Goal: Task Accomplishment & Management: Manage account settings

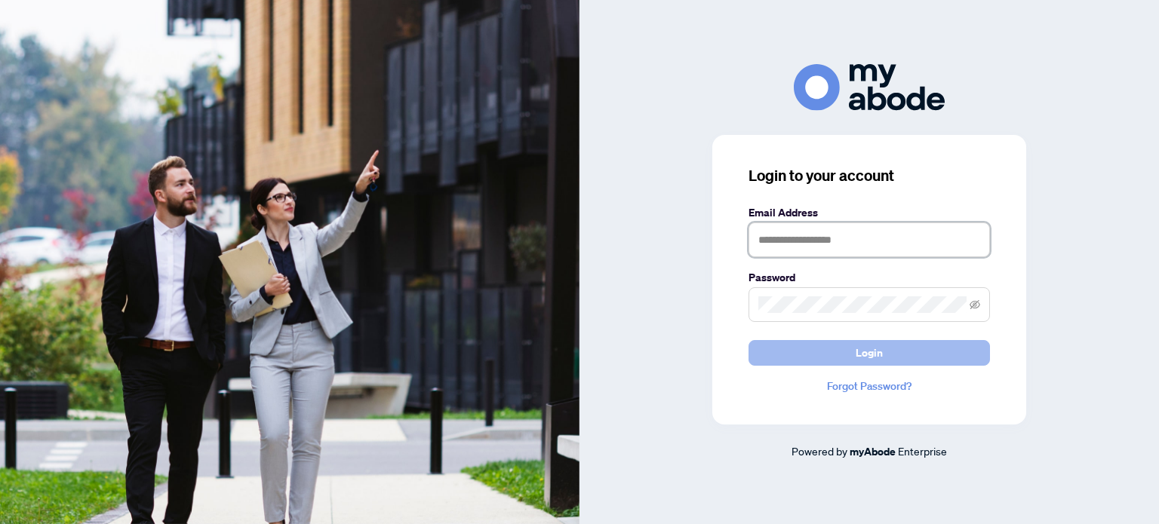
type input "**********"
click at [811, 363] on button "Login" at bounding box center [868, 353] width 241 height 26
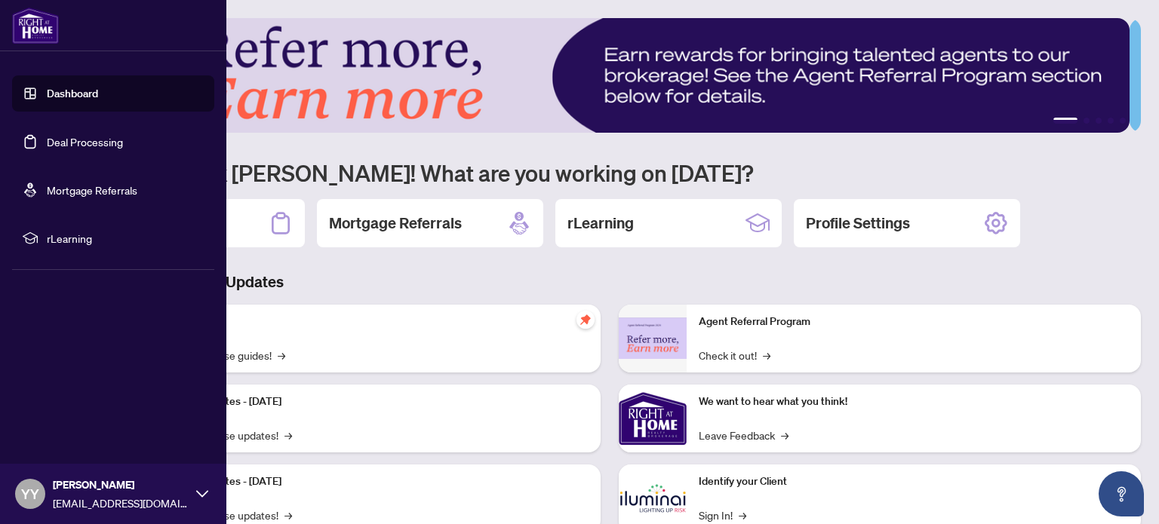
click at [118, 143] on link "Deal Processing" at bounding box center [85, 142] width 76 height 14
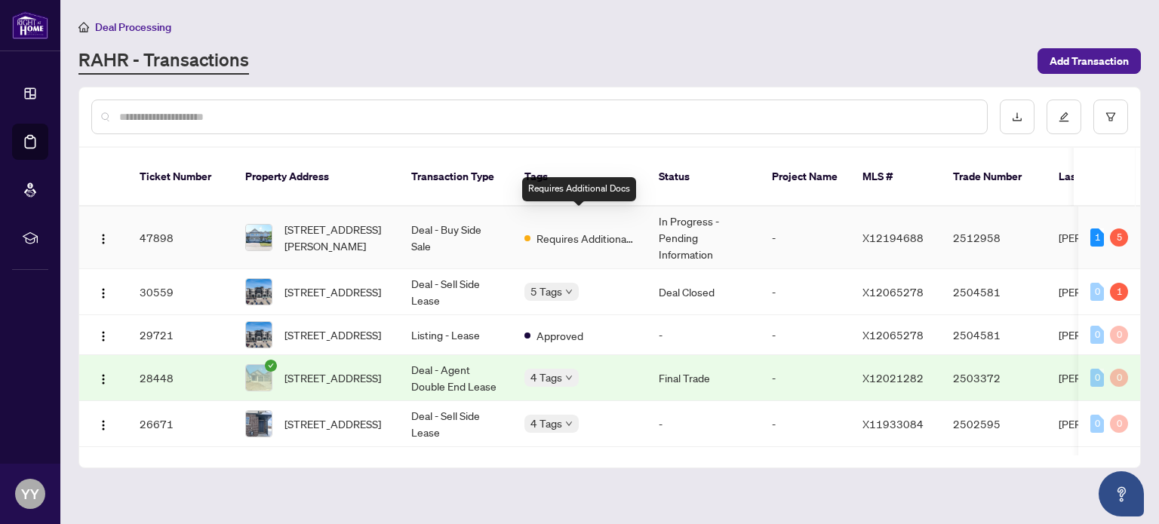
click at [594, 230] on span "Requires Additional Docs" at bounding box center [585, 238] width 98 height 17
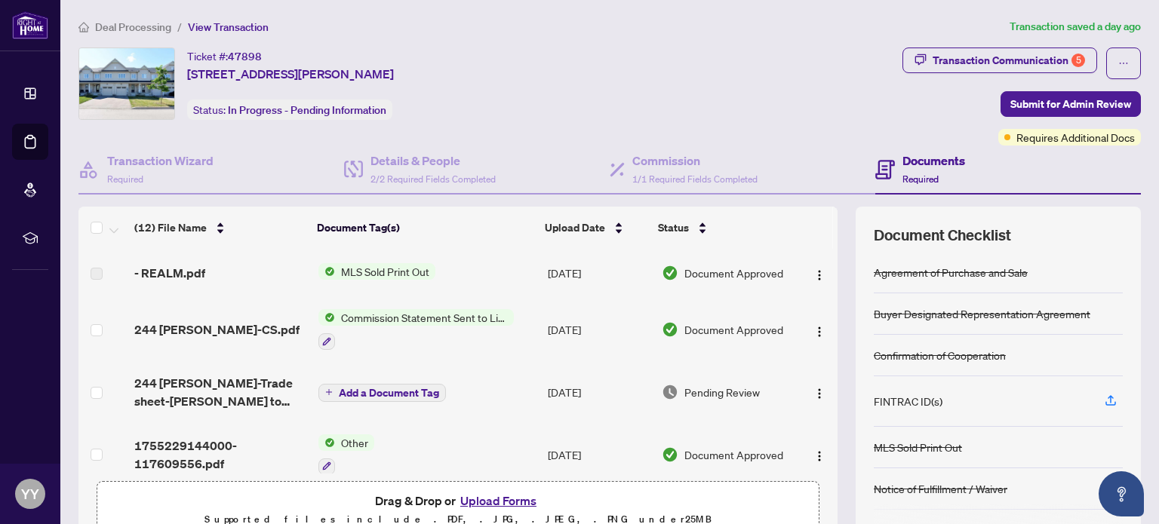
click at [827, 425] on div "(12) File Name Document Tag(s) Upload Date Status - REALM.pdf MLS Sold Print Ou…" at bounding box center [609, 376] width 1062 height 339
click at [834, 465] on div "(12) File Name Document Tag(s) Upload Date Status - REALM.pdf MLS Sold Print Ou…" at bounding box center [609, 376] width 1062 height 339
click at [825, 473] on div "(12) File Name Document Tag(s) Upload Date Status - REALM.pdf MLS Sold Print Ou…" at bounding box center [457, 376] width 759 height 339
click at [828, 363] on div "(12) File Name Document Tag(s) Upload Date Status - REALM.pdf MLS Sold Print Ou…" at bounding box center [609, 376] width 1062 height 339
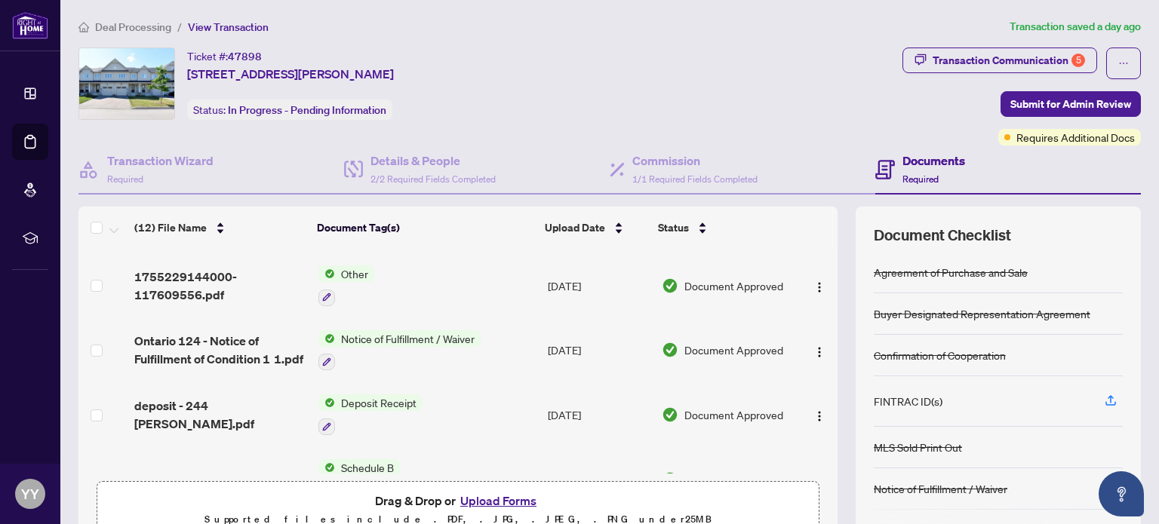
scroll to position [193, 0]
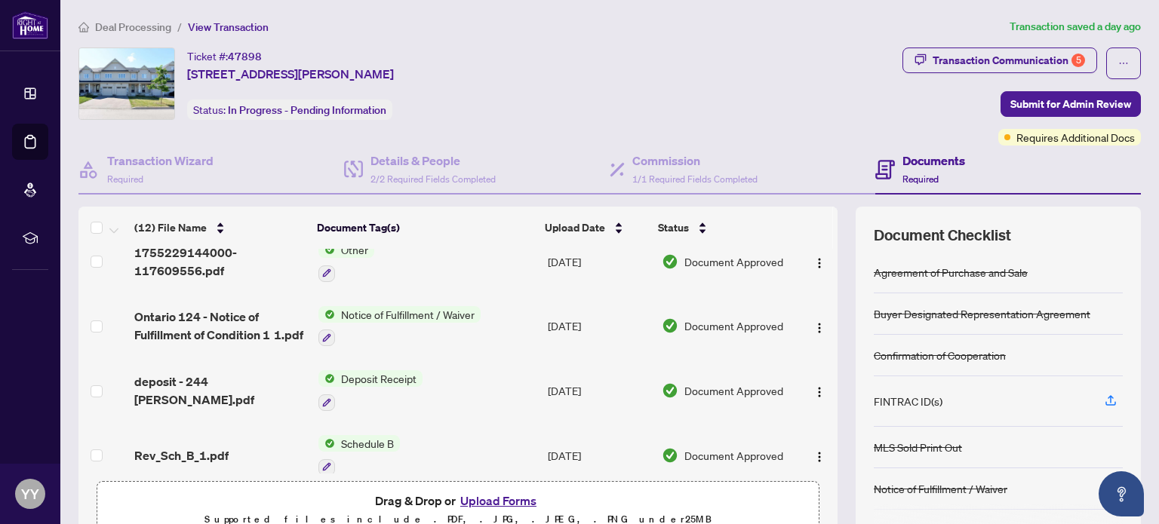
click at [821, 404] on td at bounding box center [817, 390] width 40 height 65
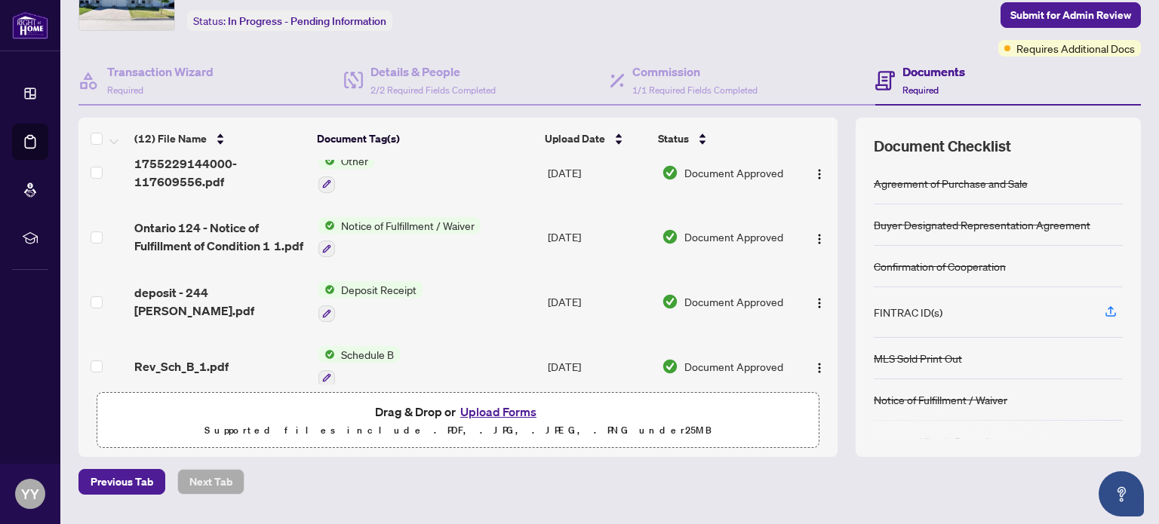
scroll to position [127, 0]
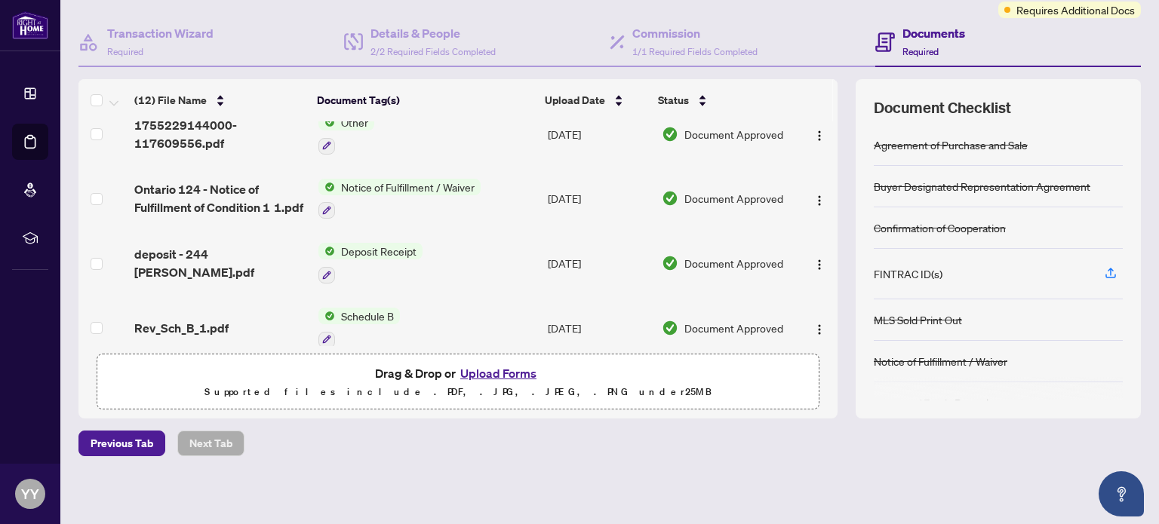
click at [834, 337] on div "(12) File Name Document Tag(s) Upload Date Status - REALM.pdf MLS Sold Print Ou…" at bounding box center [609, 248] width 1062 height 339
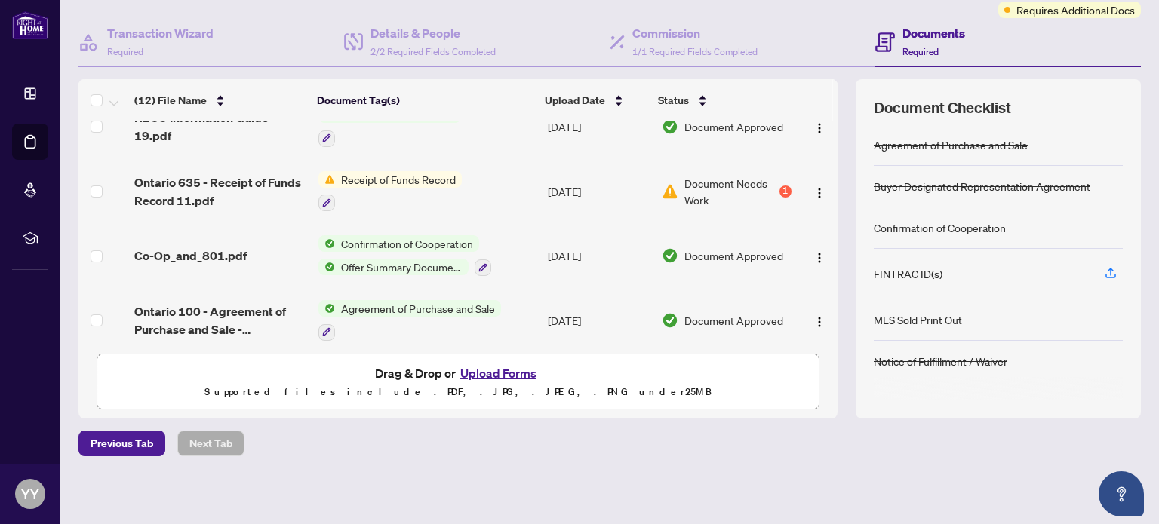
drag, startPoint x: 818, startPoint y: 275, endPoint x: 816, endPoint y: 381, distance: 105.6
click at [816, 381] on div "(12) File Name Document Tag(s) Upload Date Status - REALM.pdf MLS Sold Print Ou…" at bounding box center [457, 248] width 759 height 339
click at [776, 408] on div "(12) File Name Document Tag(s) Upload Date Status - REALM.pdf MLS Sold Print Ou…" at bounding box center [457, 248] width 759 height 339
click at [813, 123] on img "button" at bounding box center [819, 128] width 12 height 12
click at [854, 70] on div "Transaction Wizard Required Details & People 2/2 Required Fields Completed Comm…" at bounding box center [609, 218] width 1062 height 401
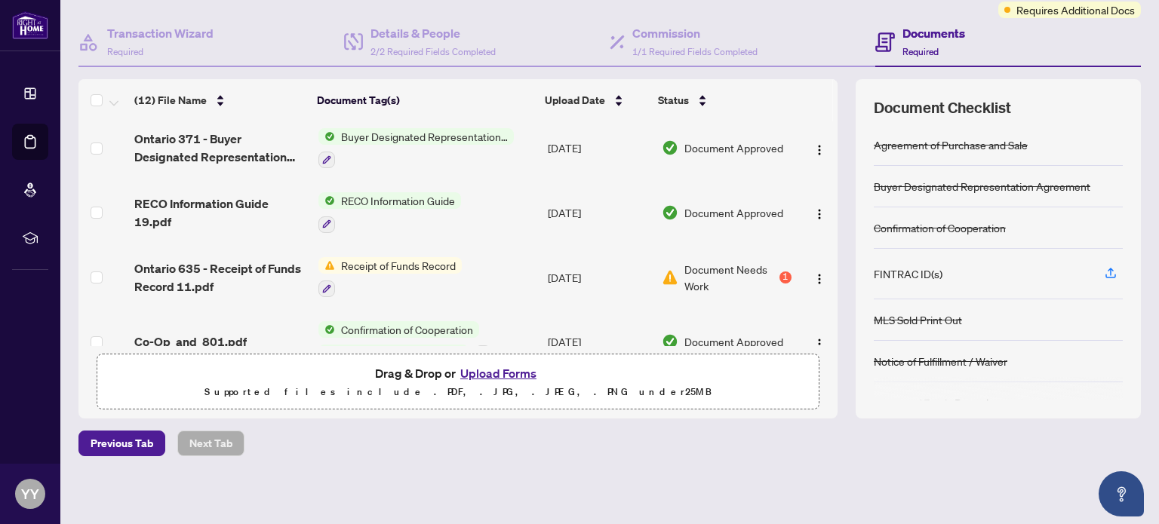
scroll to position [434, 0]
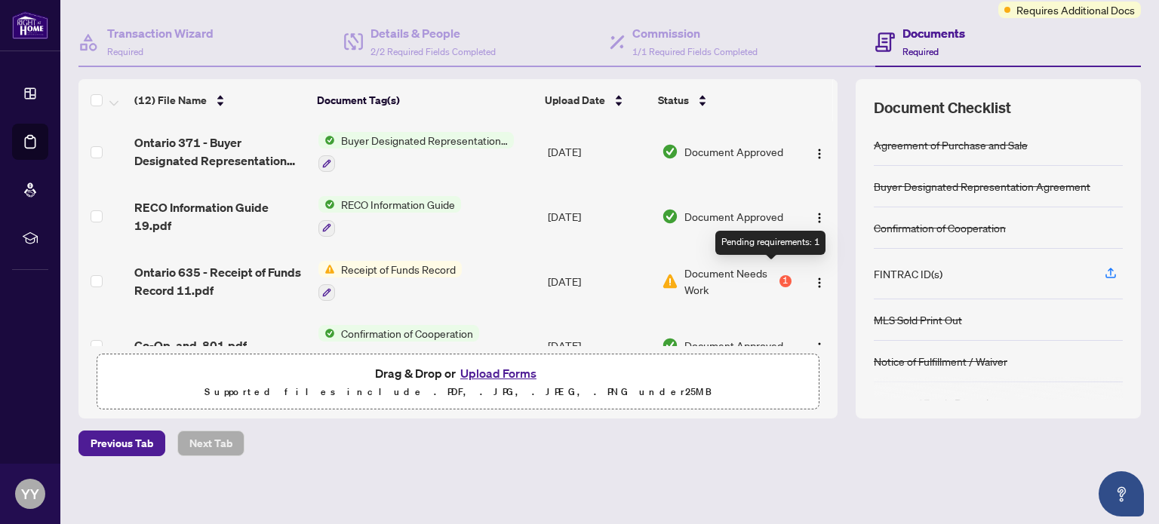
click at [779, 275] on div "1" at bounding box center [785, 281] width 12 height 12
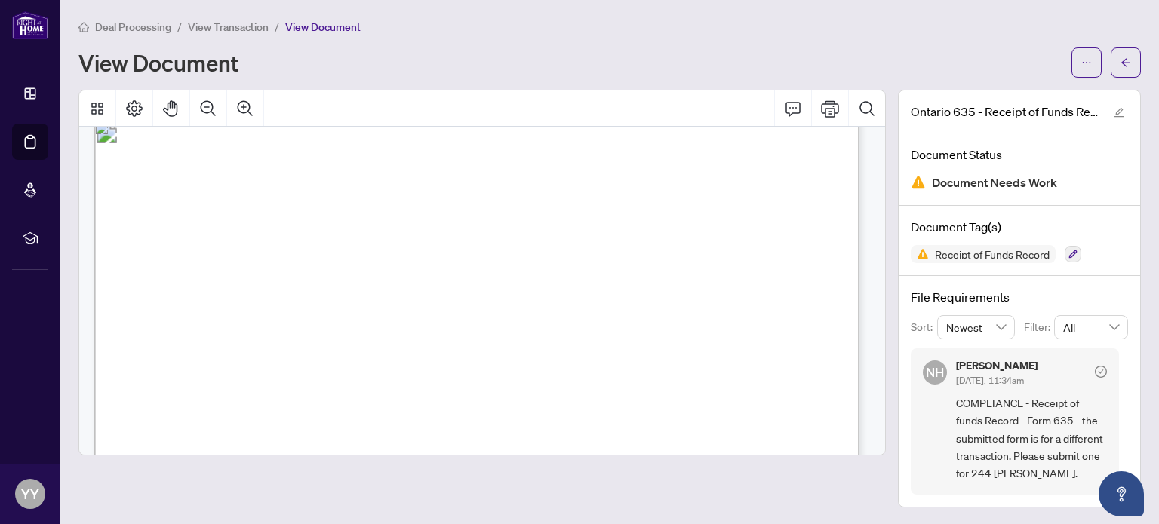
scroll to position [30, 0]
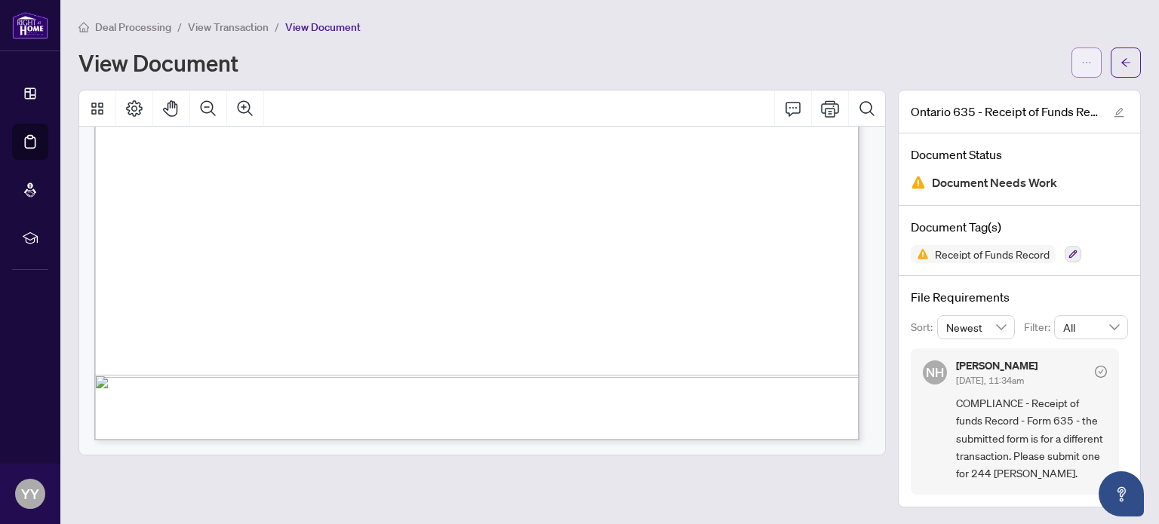
click at [1089, 57] on icon "ellipsis" at bounding box center [1086, 62] width 11 height 11
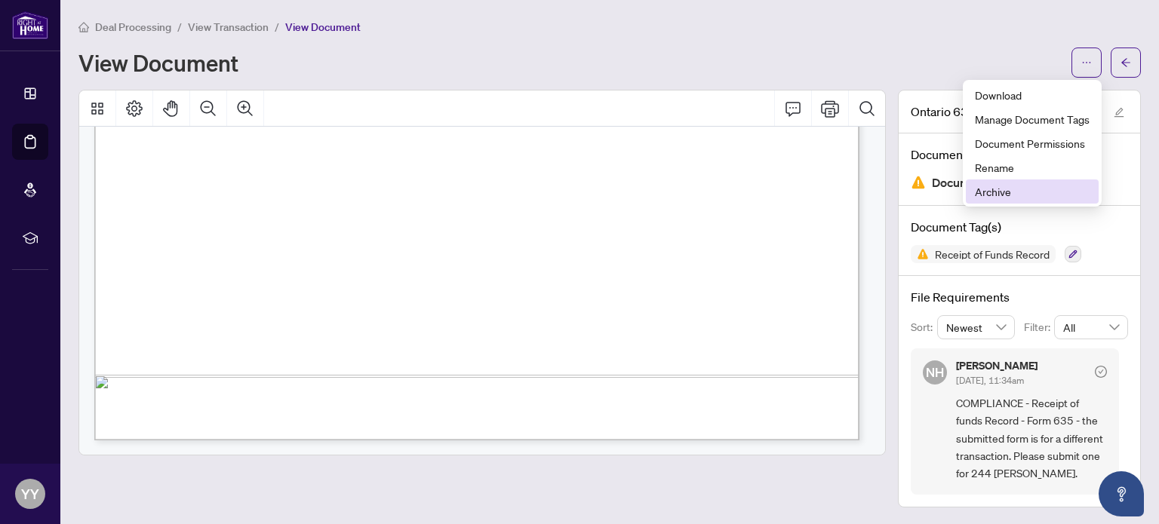
click at [999, 195] on span "Archive" at bounding box center [1032, 191] width 115 height 17
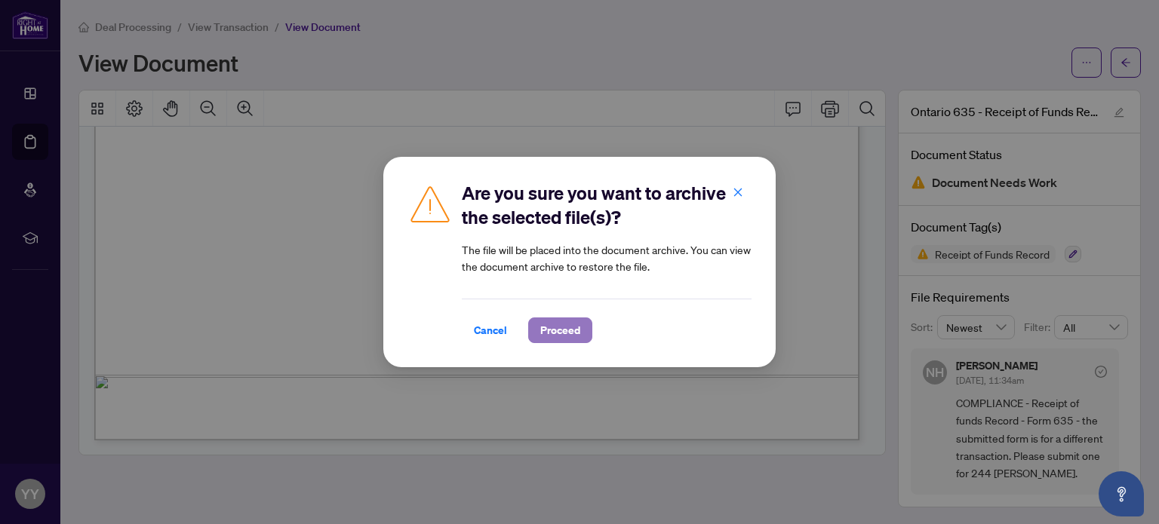
click at [554, 330] on span "Proceed" at bounding box center [560, 330] width 40 height 24
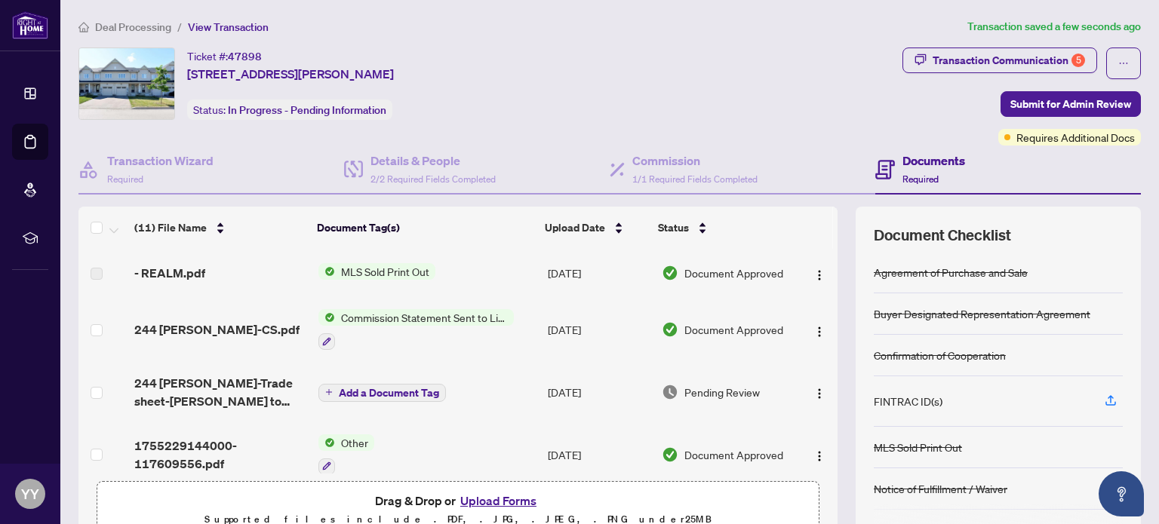
click at [830, 410] on div "(11) File Name Document Tag(s) Upload Date Status - REALM.pdf MLS Sold Print Ou…" at bounding box center [609, 376] width 1062 height 339
click at [821, 346] on td at bounding box center [817, 329] width 40 height 65
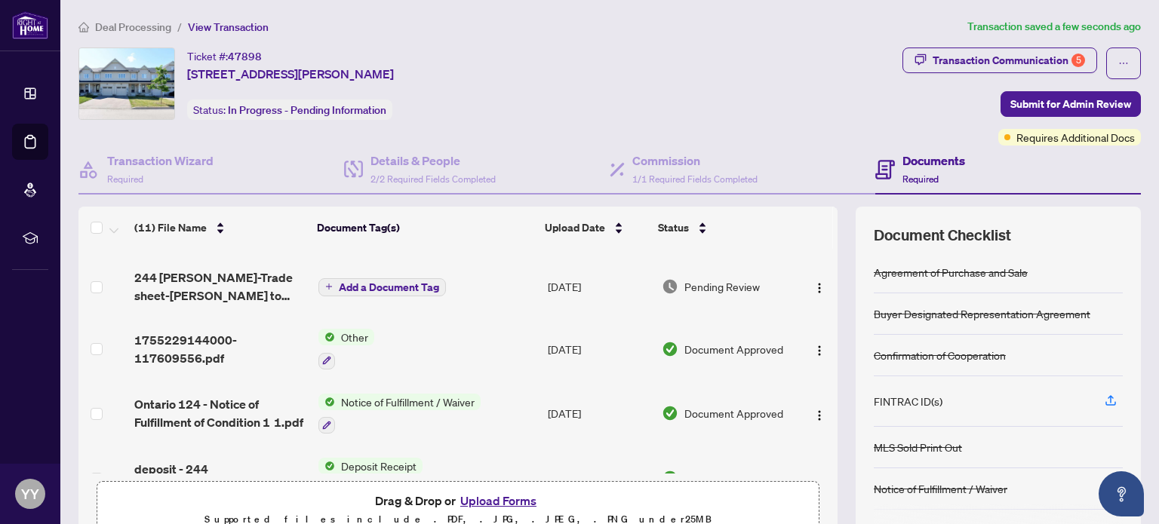
scroll to position [103, 0]
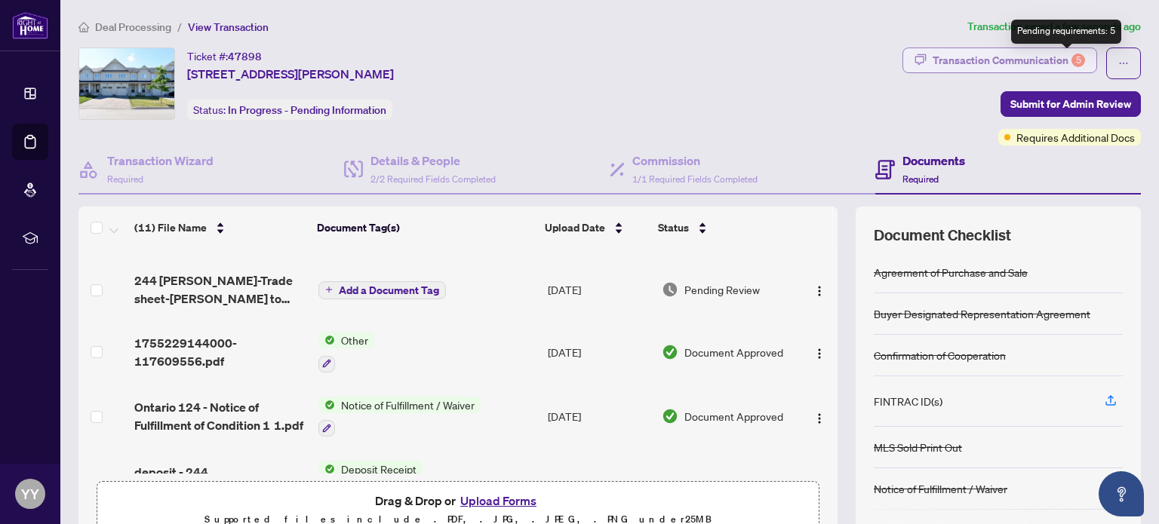
click at [1071, 60] on div "5" at bounding box center [1078, 61] width 14 height 14
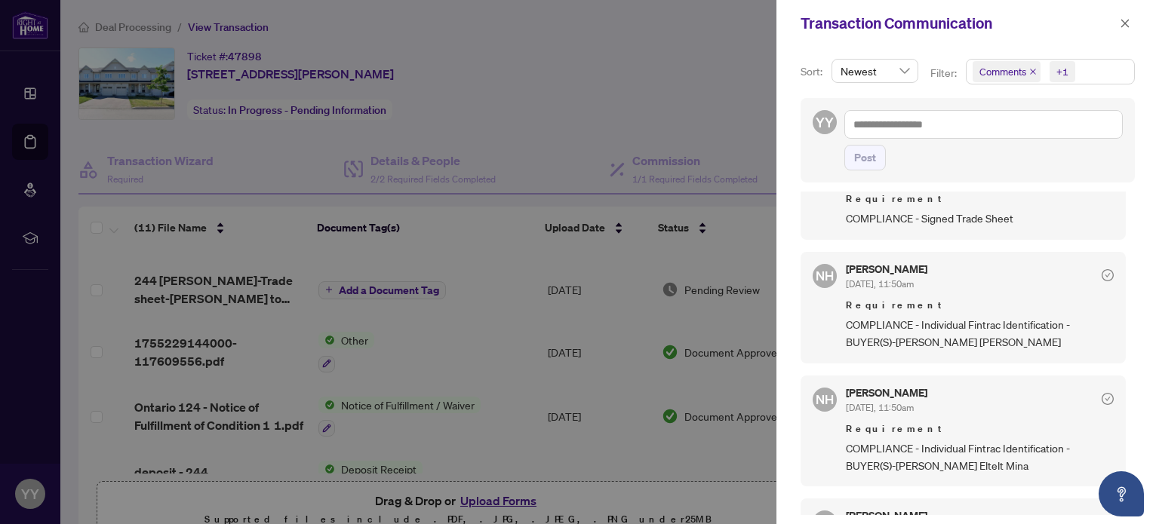
scroll to position [514, 0]
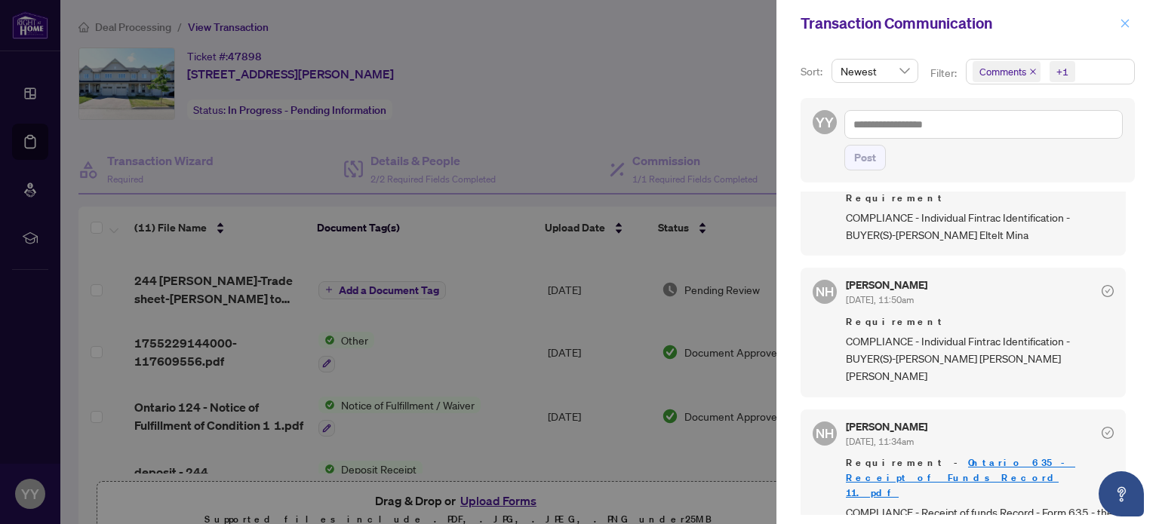
click at [1121, 22] on icon "close" at bounding box center [1124, 23] width 11 height 11
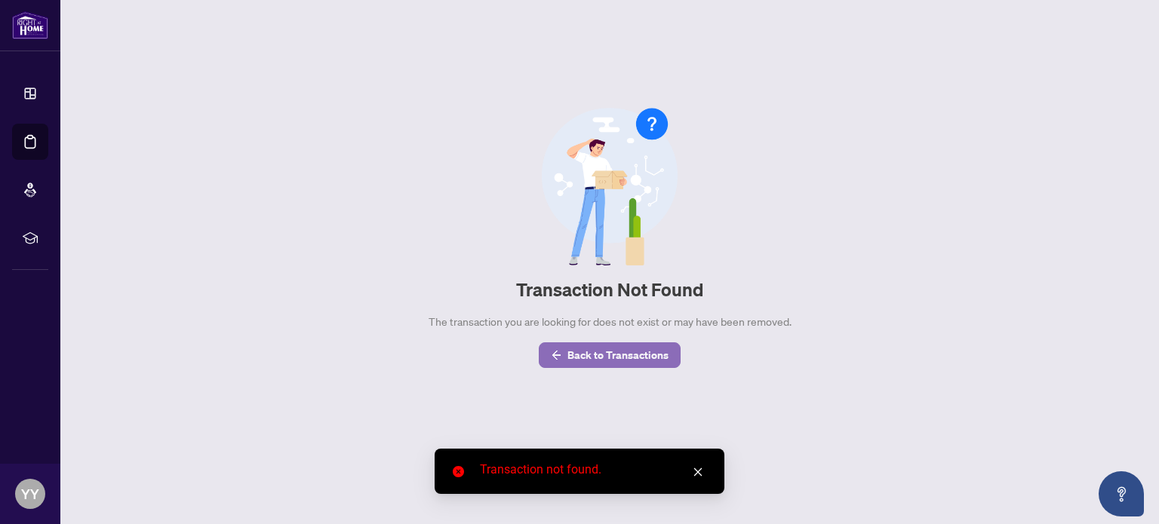
click at [616, 352] on span "Back to Transactions" at bounding box center [617, 355] width 101 height 24
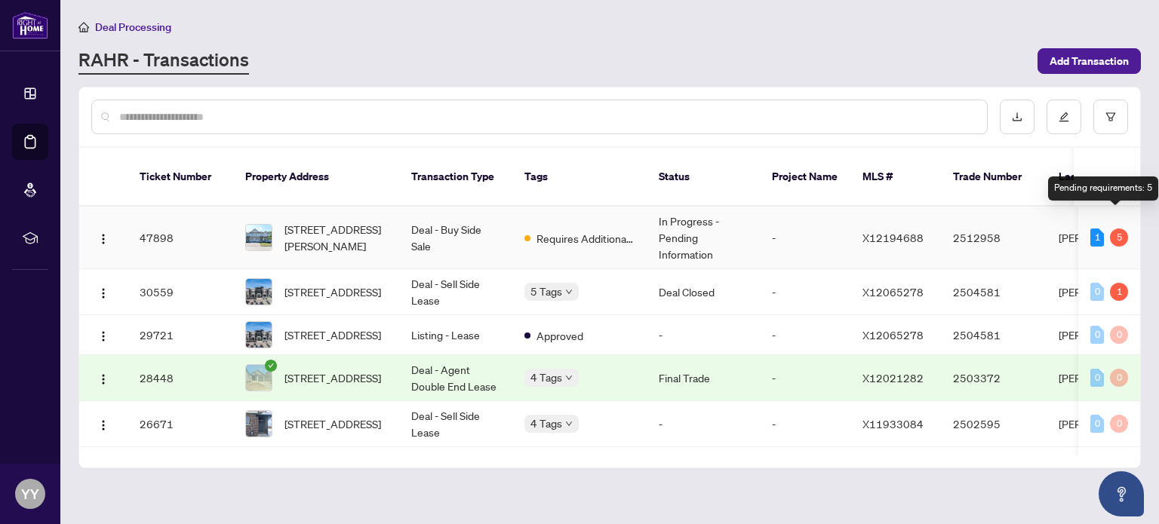
click at [1116, 229] on div "5" at bounding box center [1119, 238] width 18 height 18
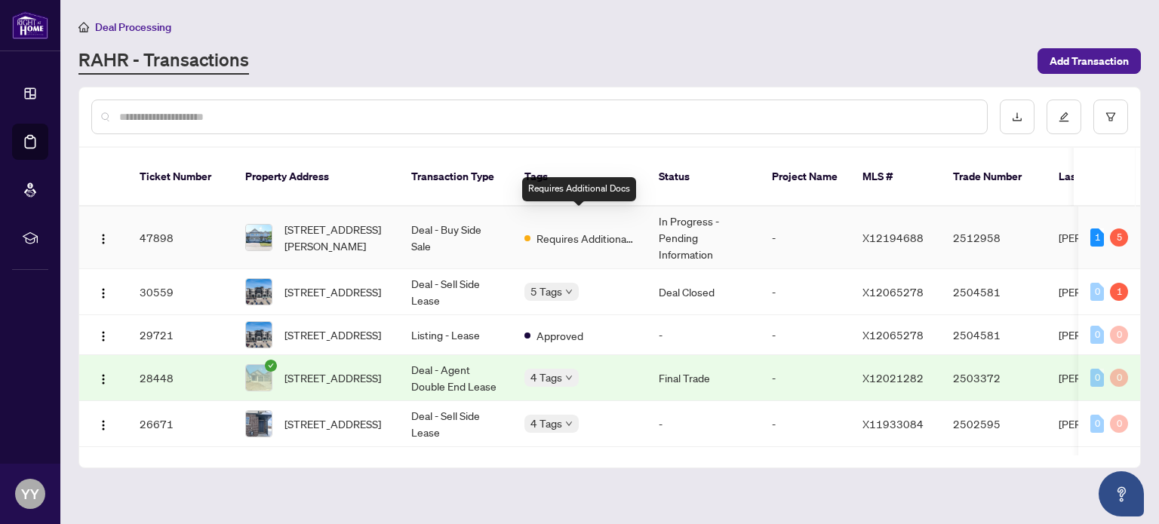
click at [542, 230] on span "Requires Additional Docs" at bounding box center [585, 238] width 98 height 17
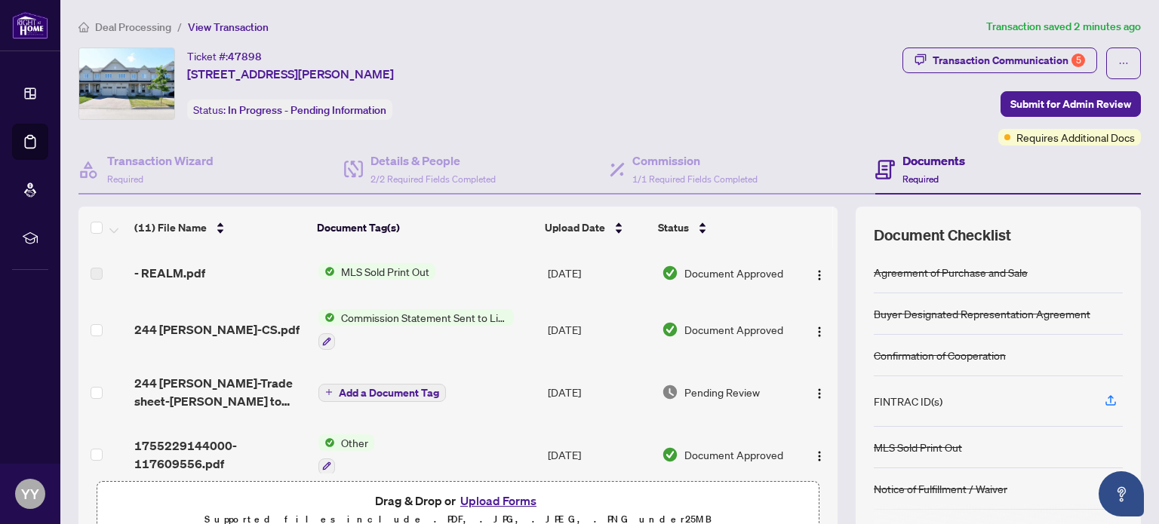
click at [921, 159] on h4 "Documents" at bounding box center [933, 161] width 63 height 18
click at [821, 379] on td at bounding box center [817, 392] width 40 height 60
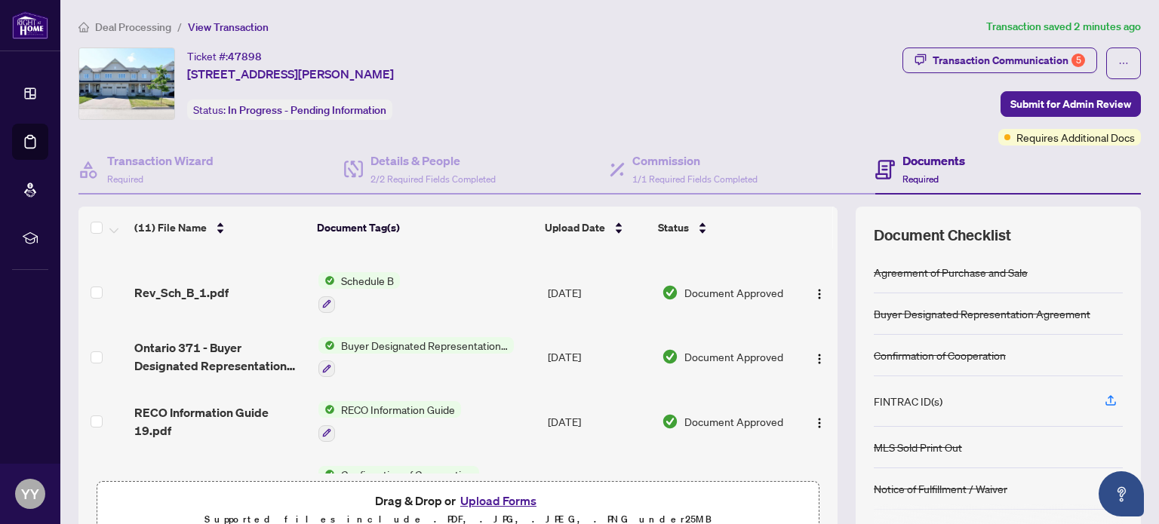
scroll to position [386, 0]
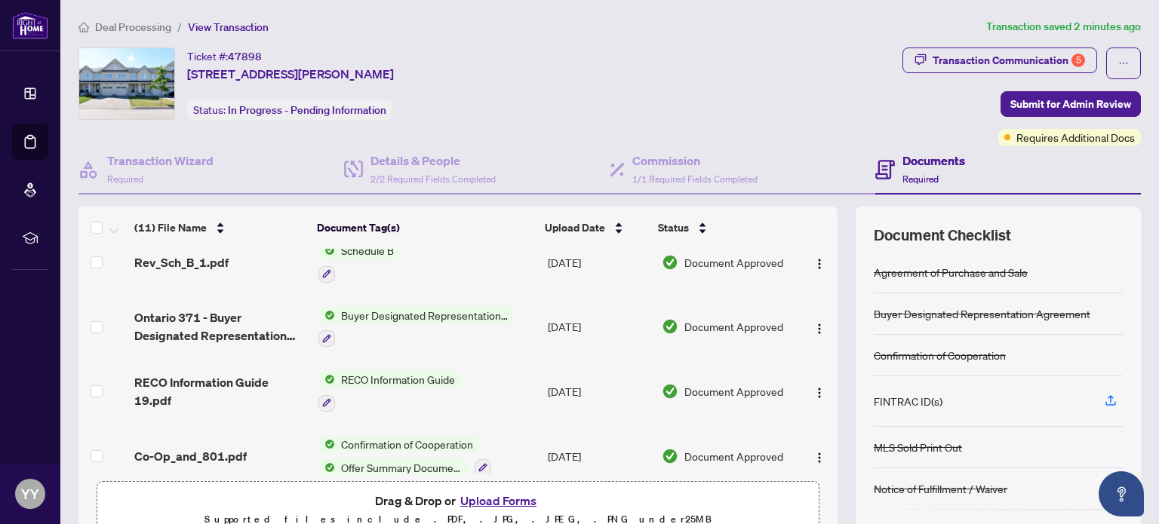
click at [821, 473] on div "(11) File Name Document Tag(s) Upload Date Status - REALM.pdf MLS Sold Print Ou…" at bounding box center [457, 376] width 759 height 339
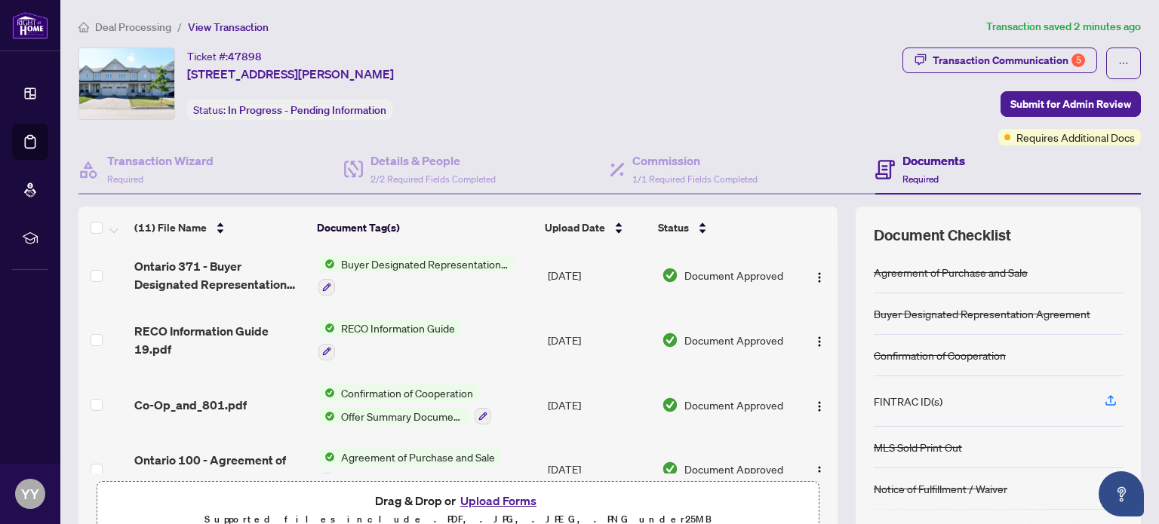
scroll to position [460, 0]
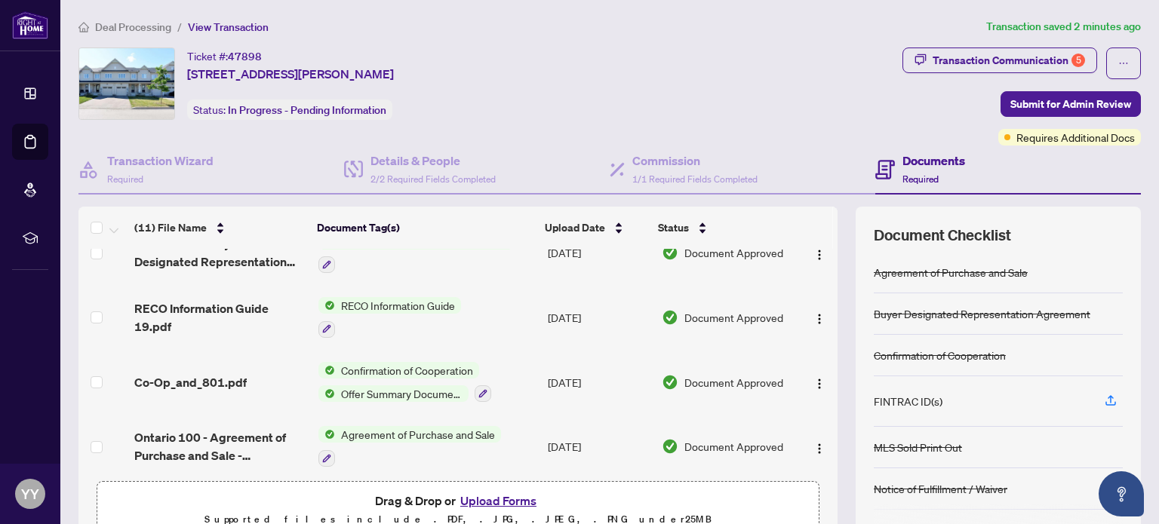
click at [945, 160] on h4 "Documents" at bounding box center [933, 161] width 63 height 18
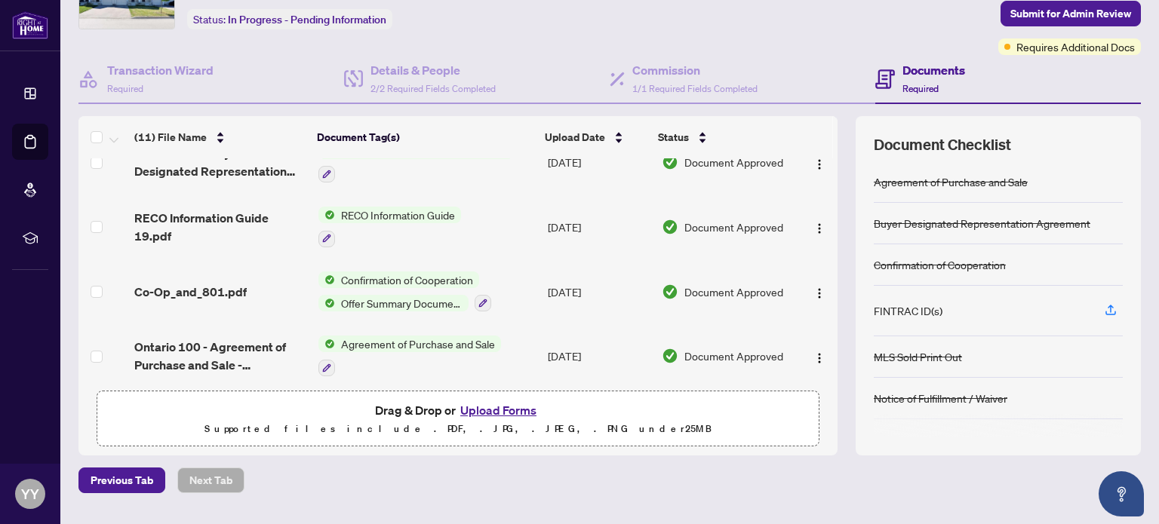
scroll to position [127, 0]
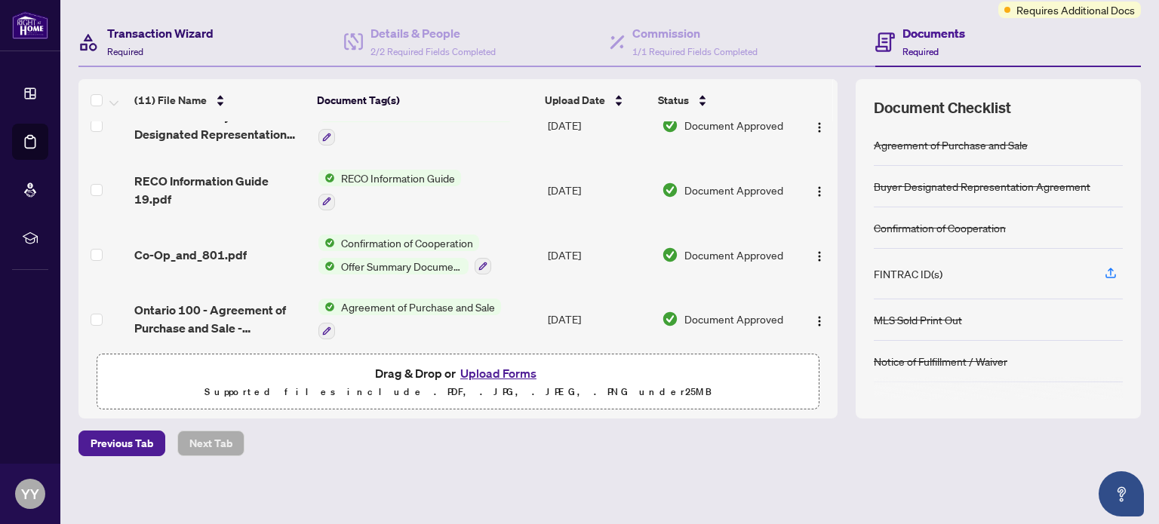
click at [196, 36] on h4 "Transaction Wizard" at bounding box center [160, 33] width 106 height 18
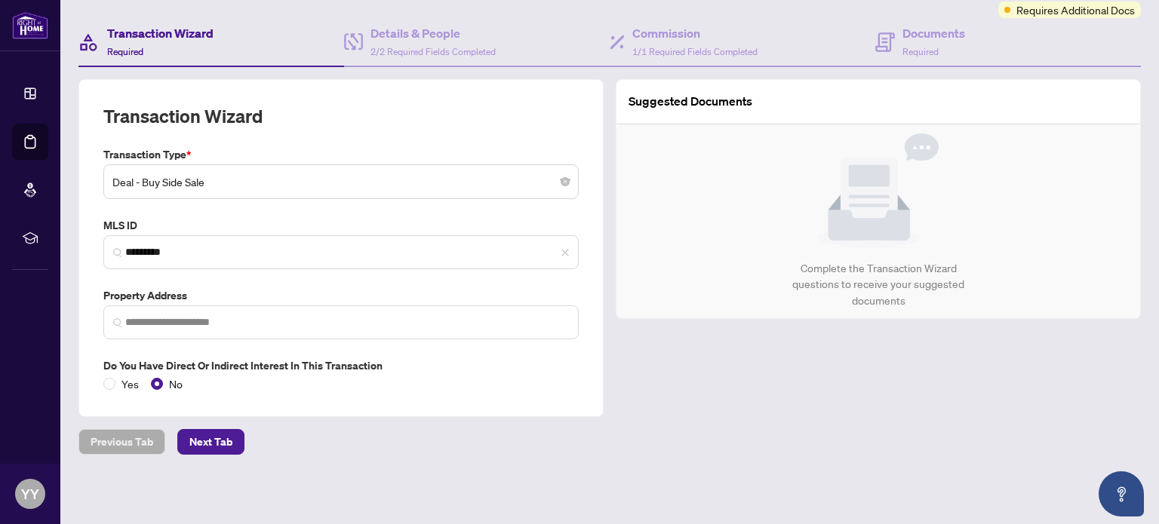
type input "**********"
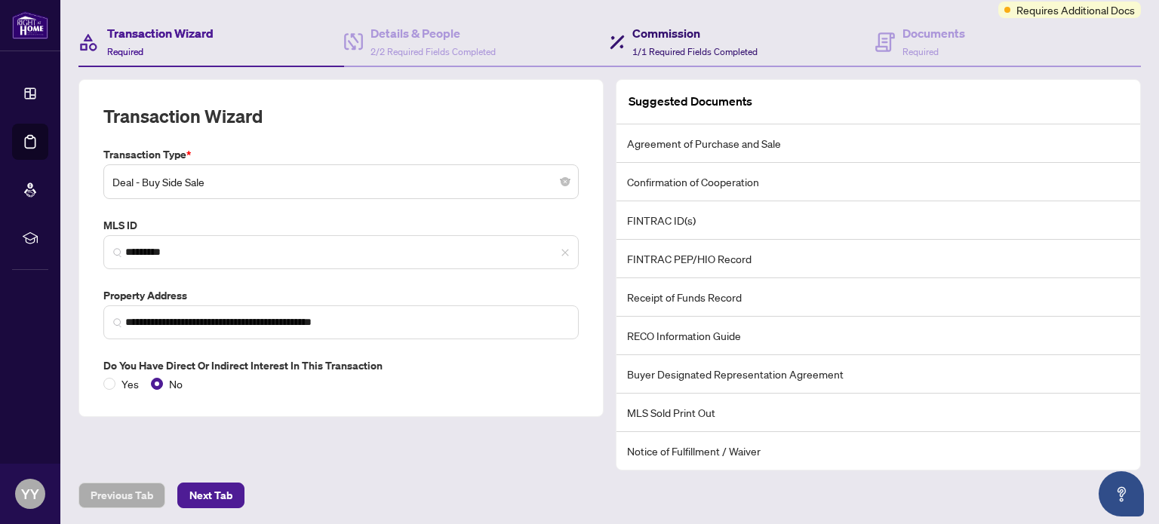
click at [668, 28] on h4 "Commission" at bounding box center [694, 33] width 125 height 18
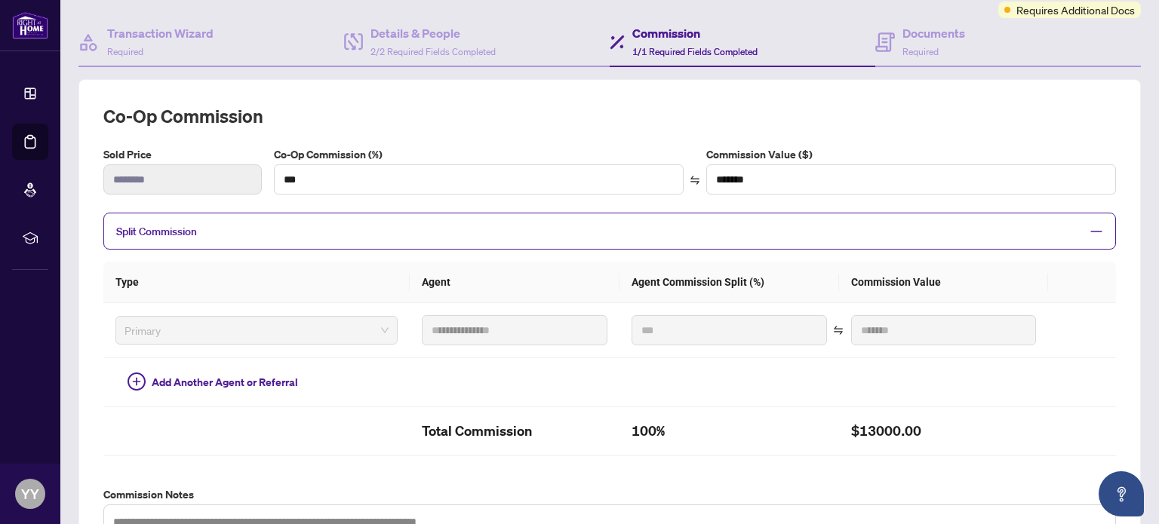
scroll to position [519, 0]
